Goal: Task Accomplishment & Management: Manage account settings

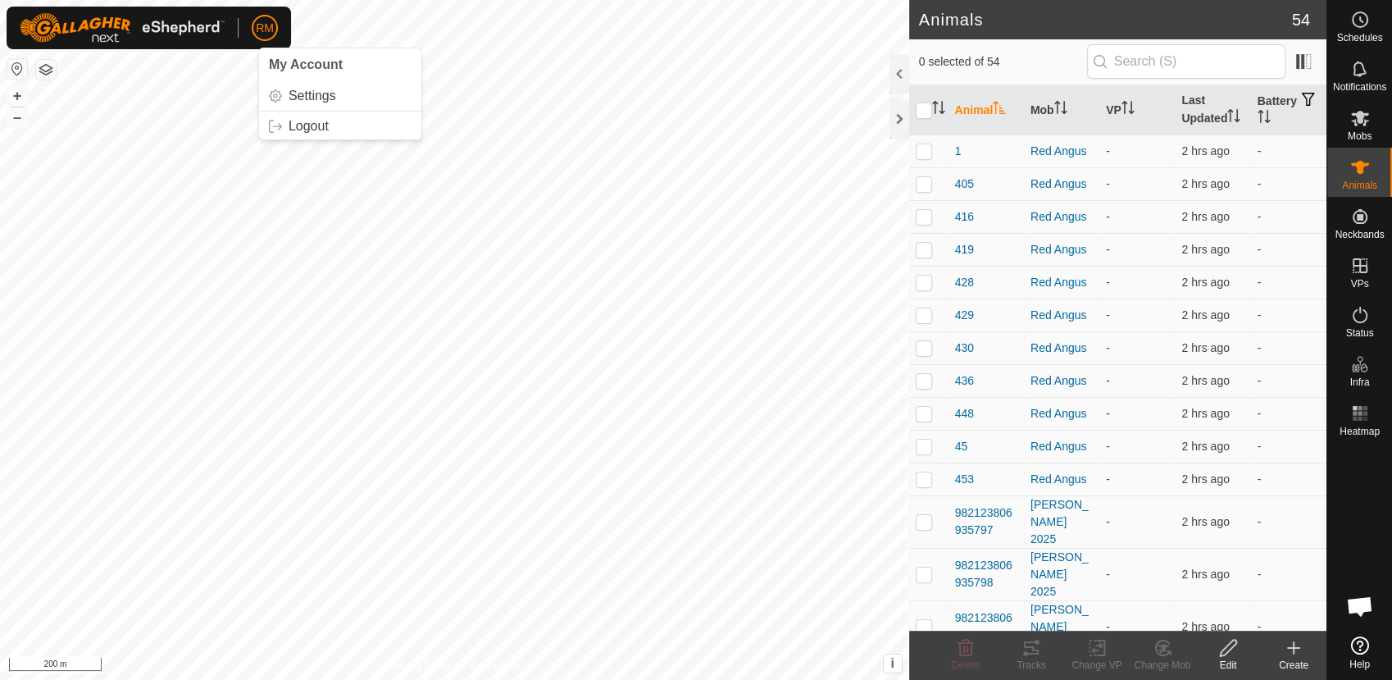
click at [268, 29] on span "RM" at bounding box center [265, 28] width 18 height 17
click at [298, 128] on link "Logout" at bounding box center [340, 126] width 162 height 26
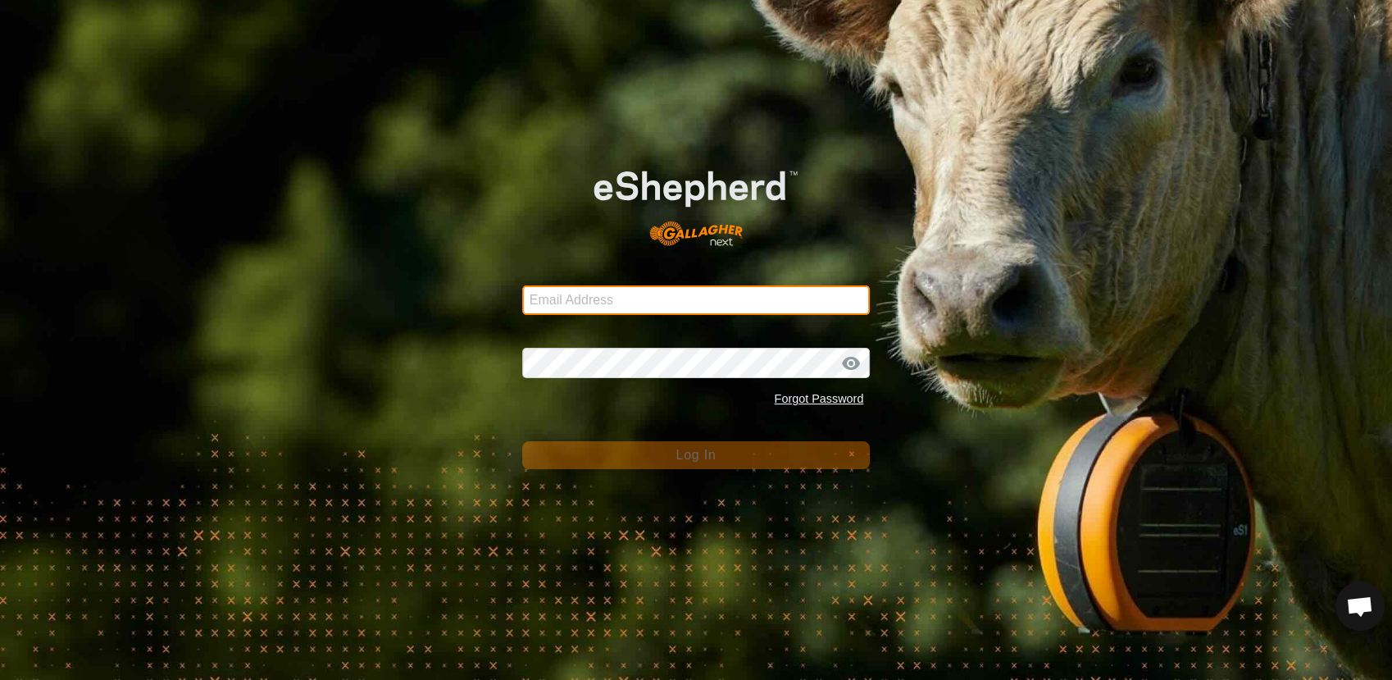
type input "[EMAIL_ADDRESS][DOMAIN_NAME]"
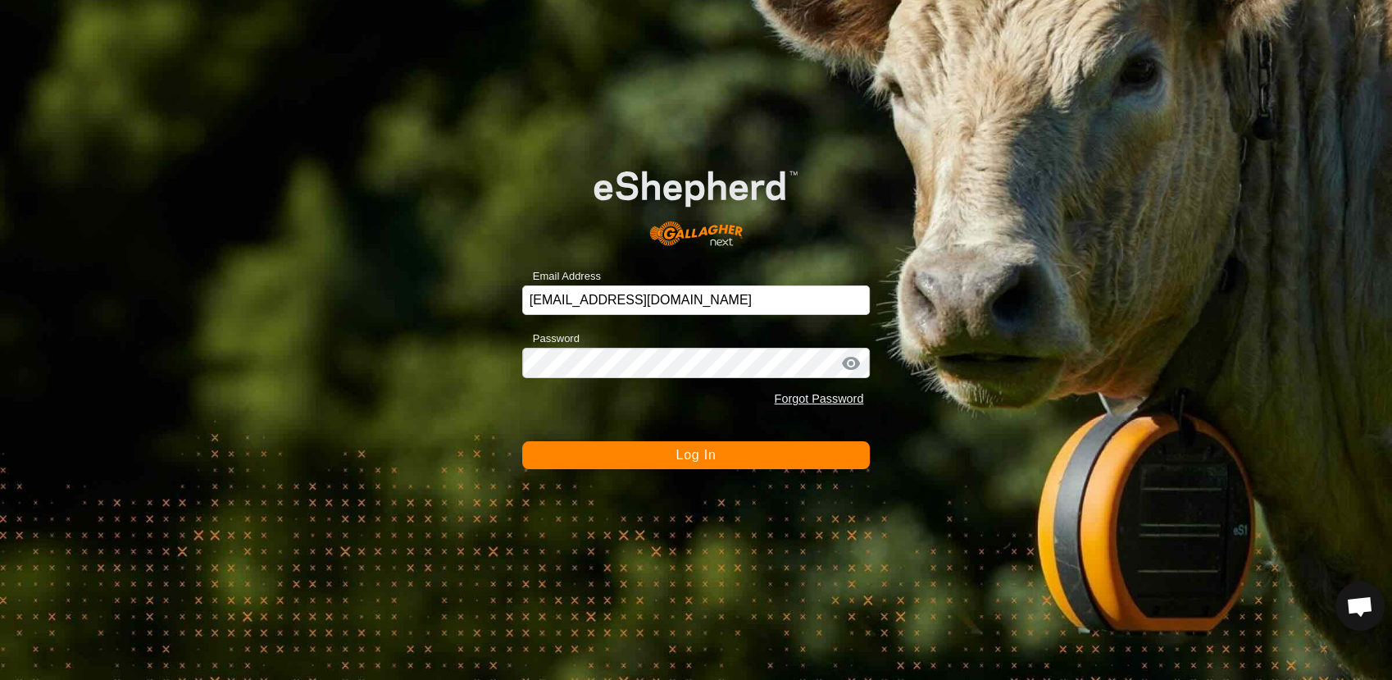
click at [660, 455] on button "Log In" at bounding box center [696, 455] width 348 height 28
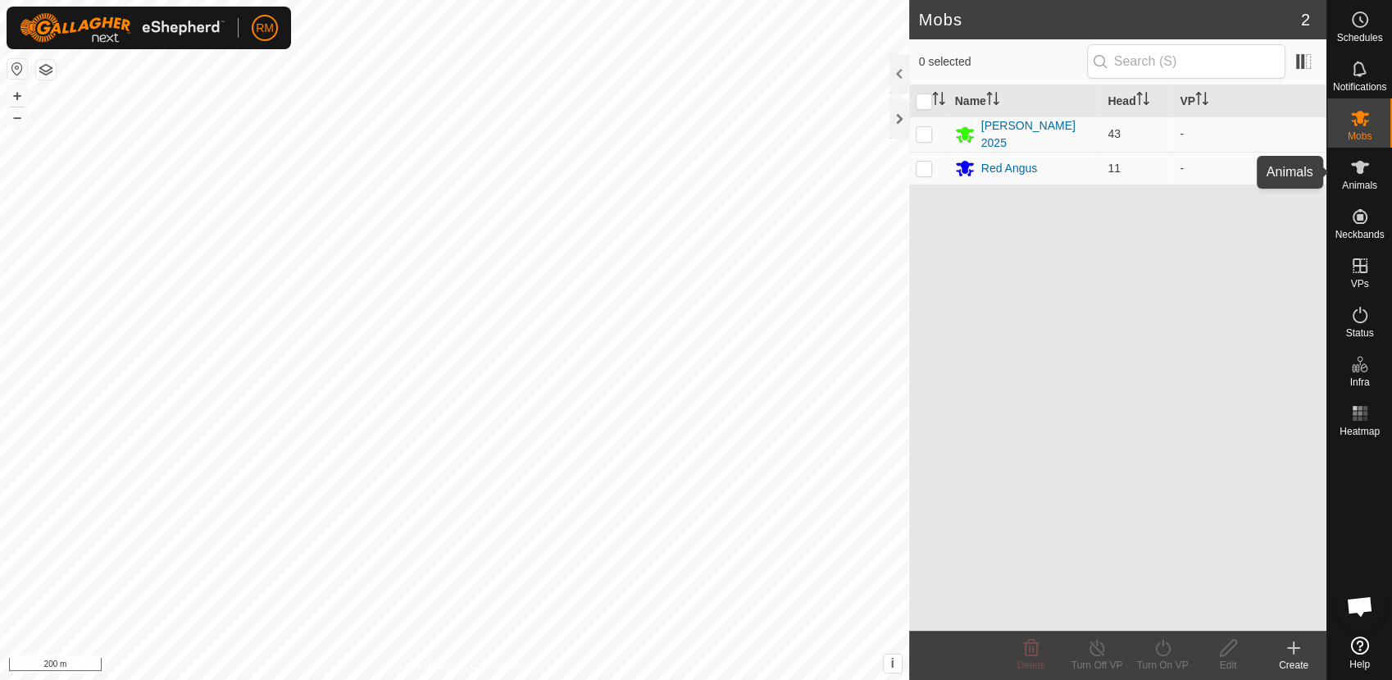
click at [1351, 158] on icon at bounding box center [1360, 167] width 20 height 20
